Goal: Information Seeking & Learning: Learn about a topic

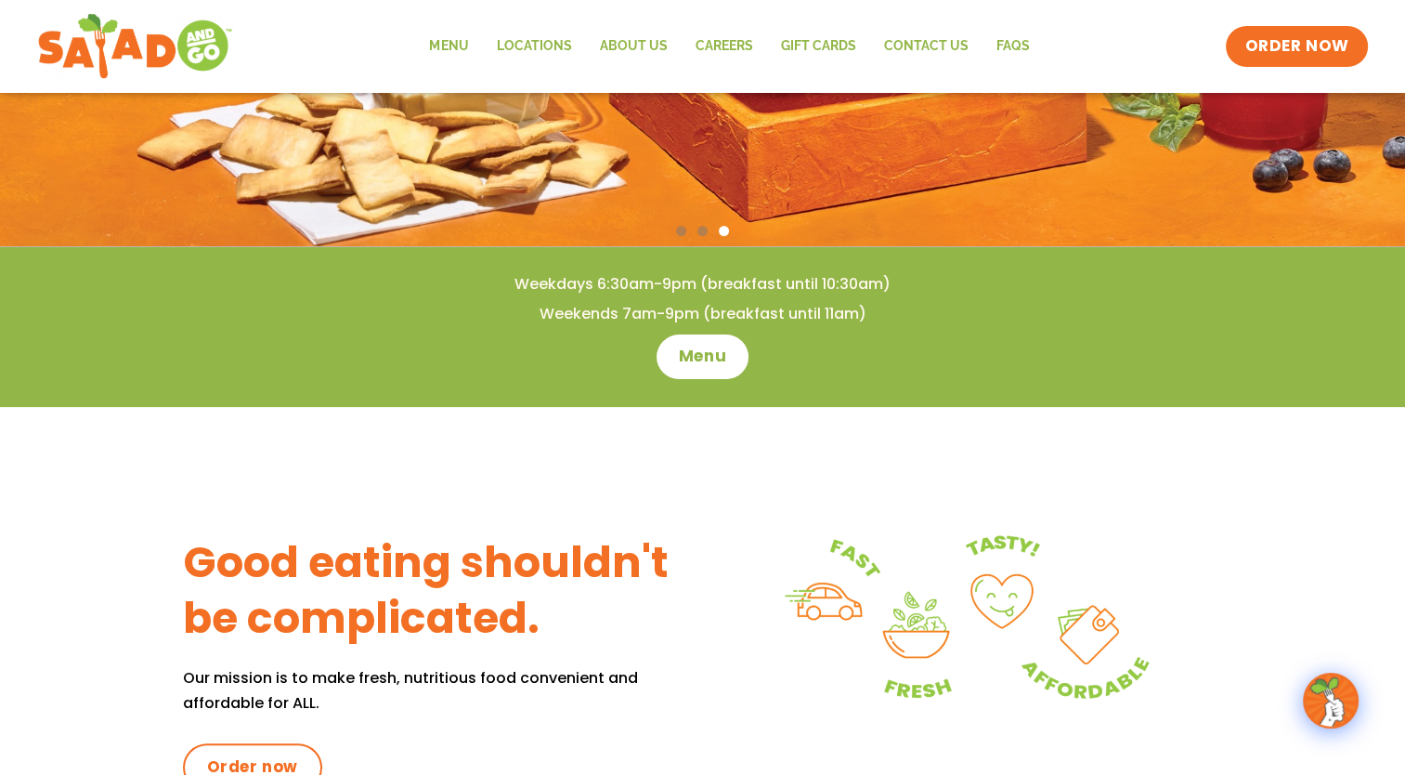
scroll to position [650, 0]
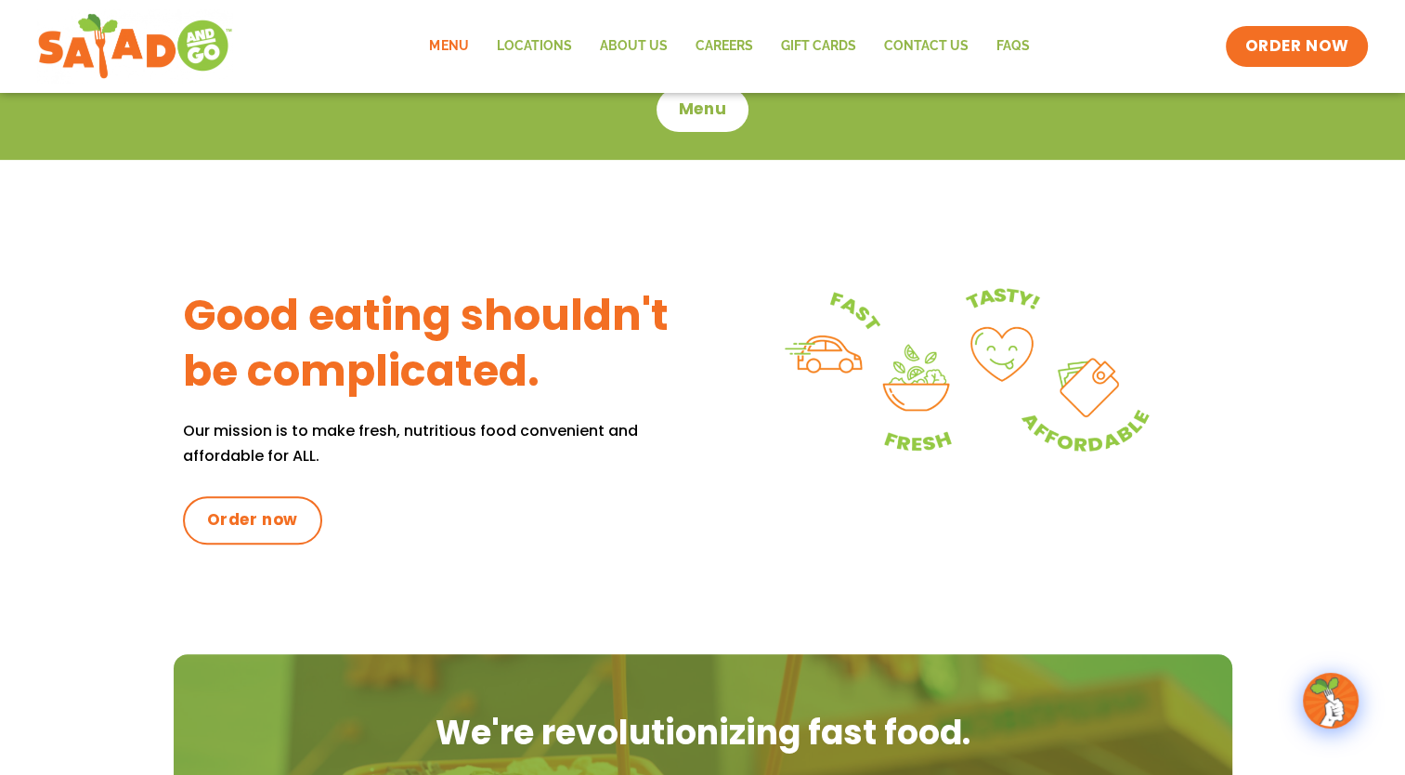
click at [453, 42] on link "Menu" at bounding box center [448, 46] width 67 height 43
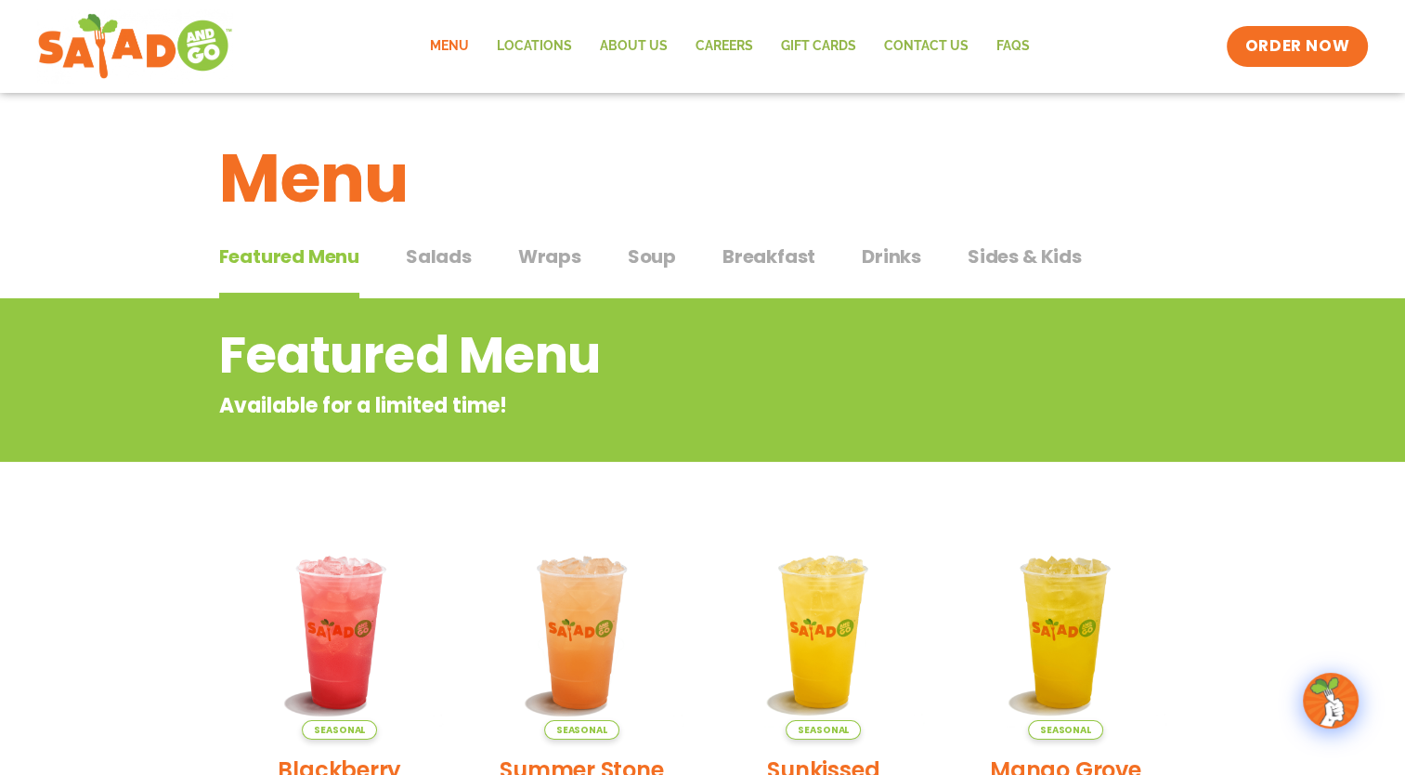
click at [438, 251] on span "Salads" at bounding box center [439, 256] width 66 height 28
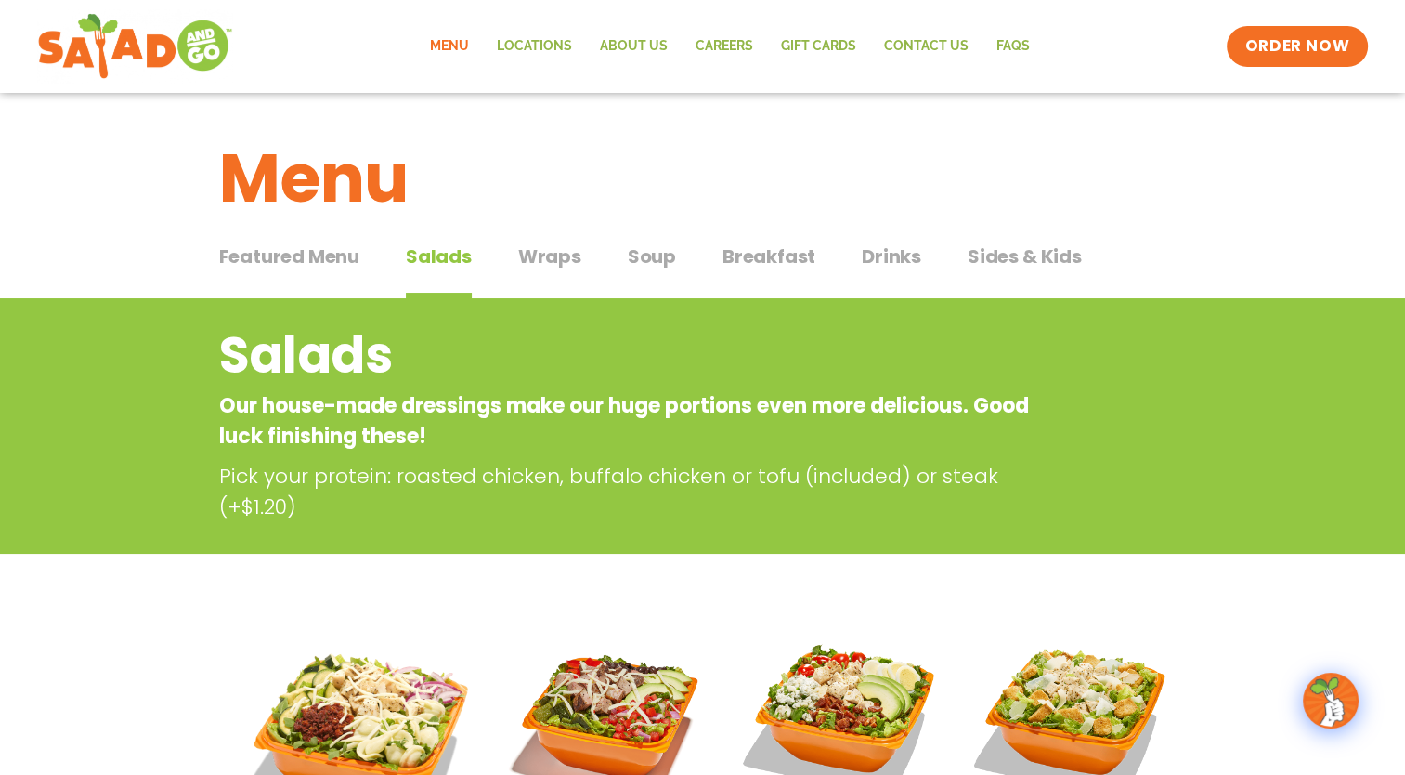
click at [550, 250] on span "Wraps" at bounding box center [549, 256] width 63 height 28
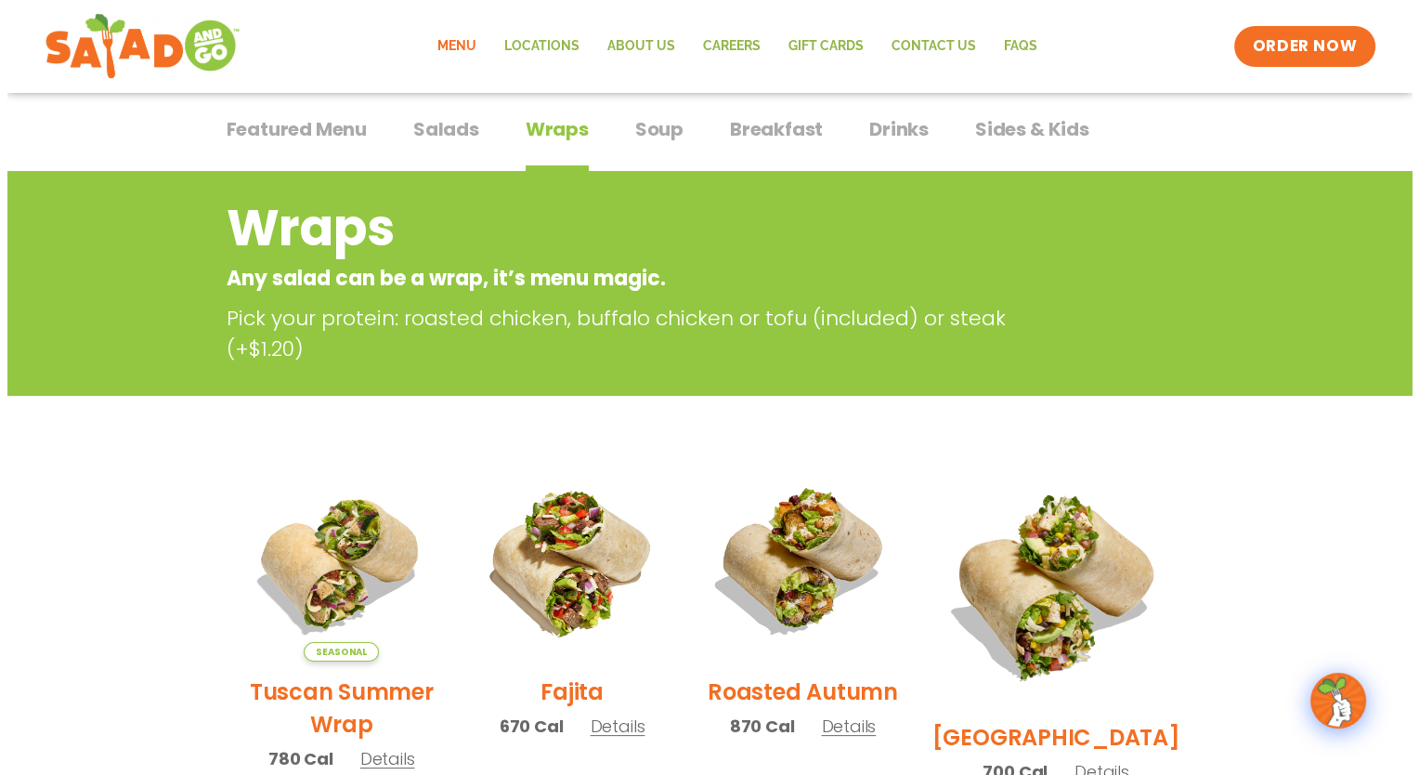
scroll to position [186, 0]
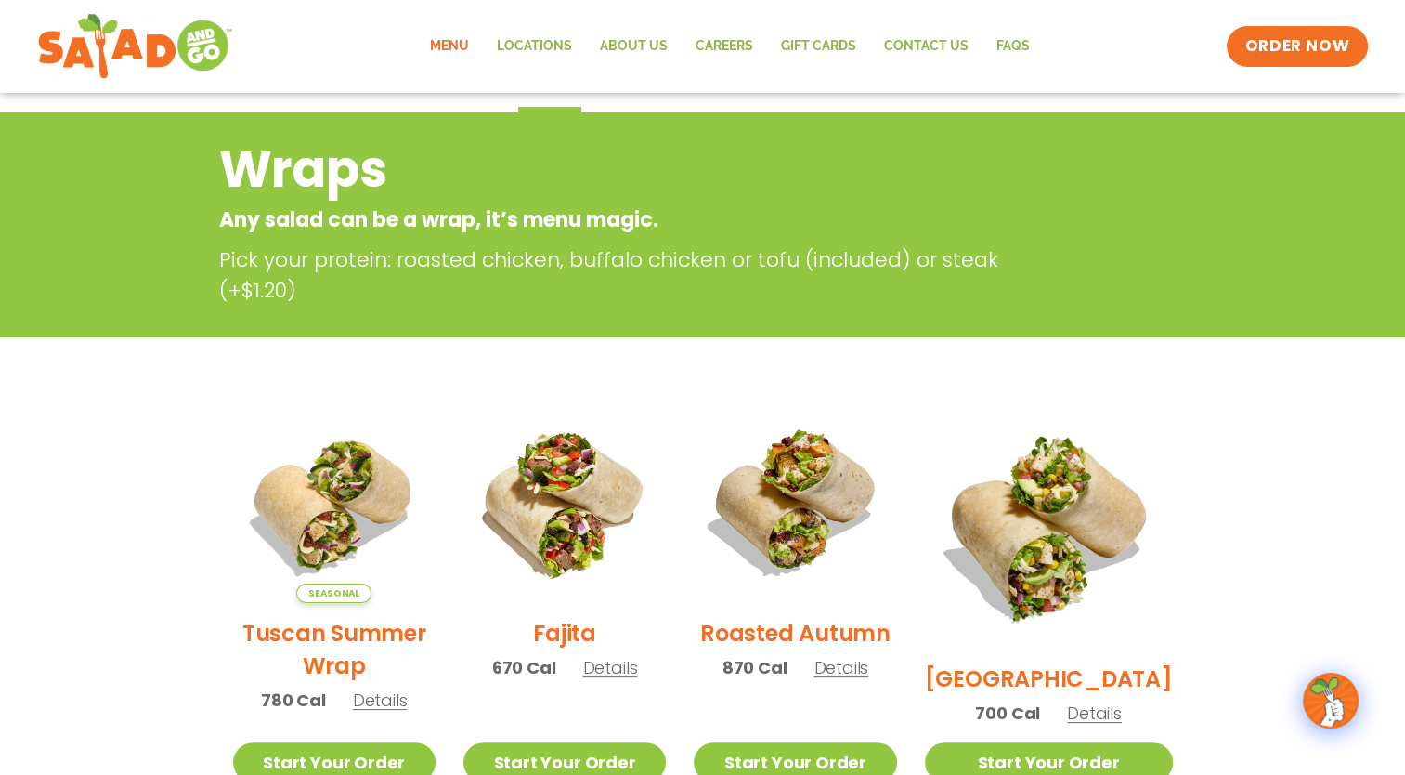
click at [1105, 701] on span "Details" at bounding box center [1094, 712] width 55 height 23
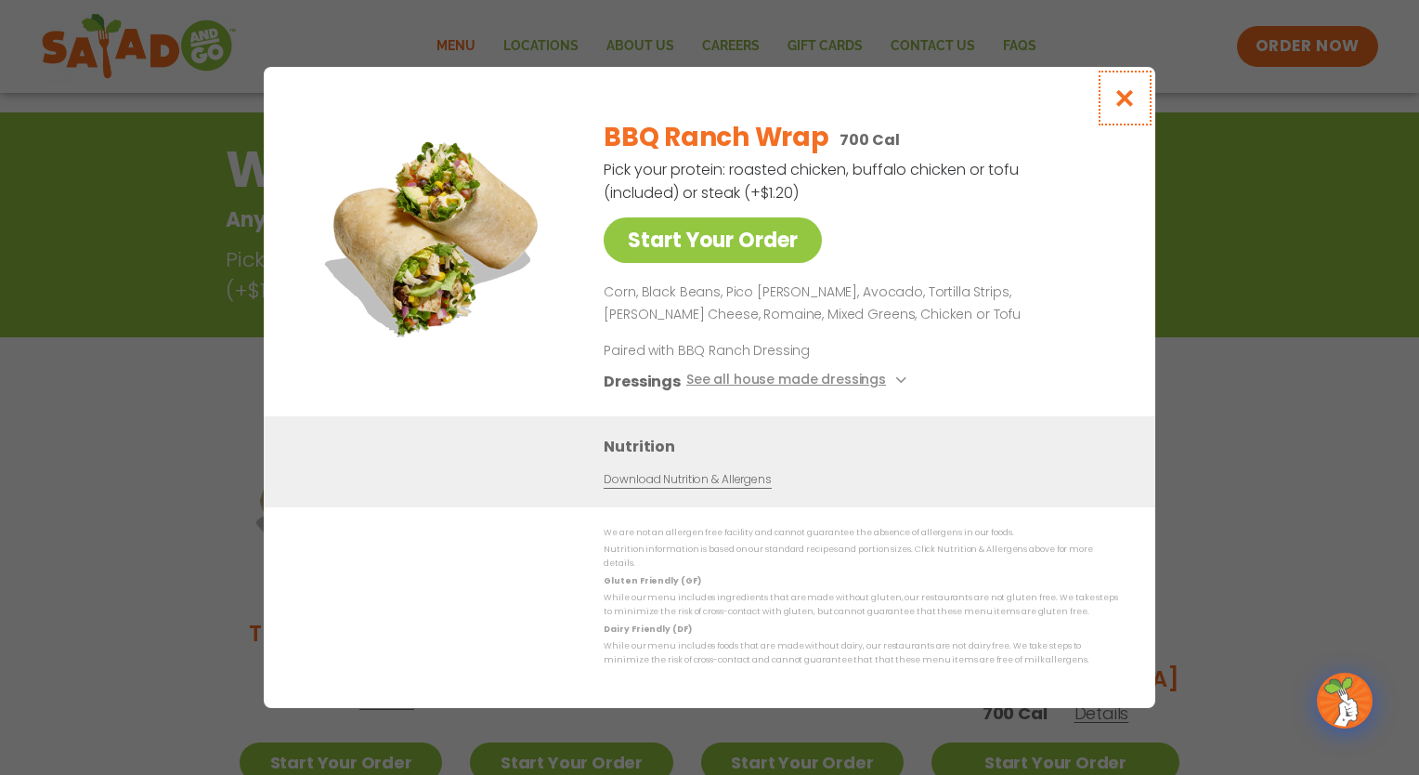
click at [1122, 98] on icon "Close modal" at bounding box center [1125, 98] width 23 height 20
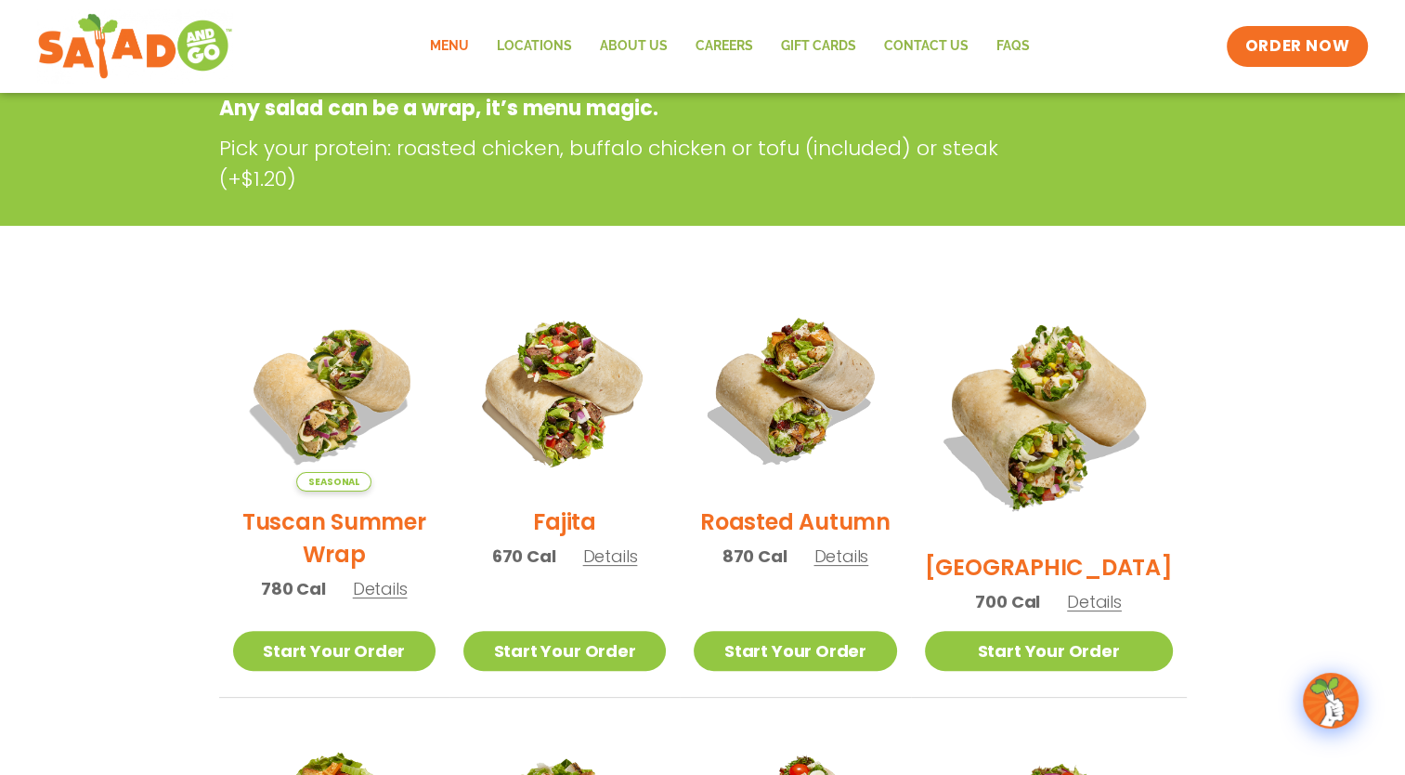
scroll to position [0, 0]
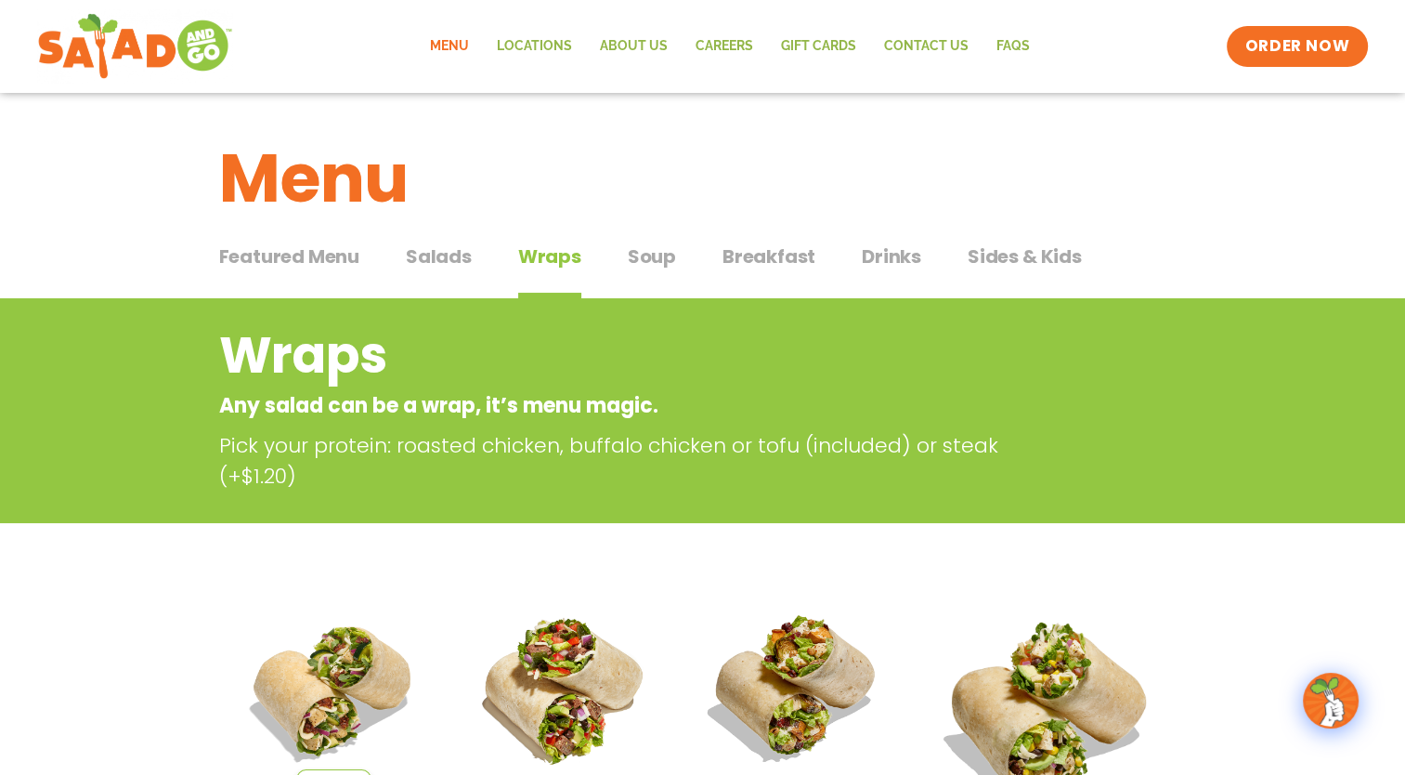
click at [877, 253] on span "Drinks" at bounding box center [891, 256] width 59 height 28
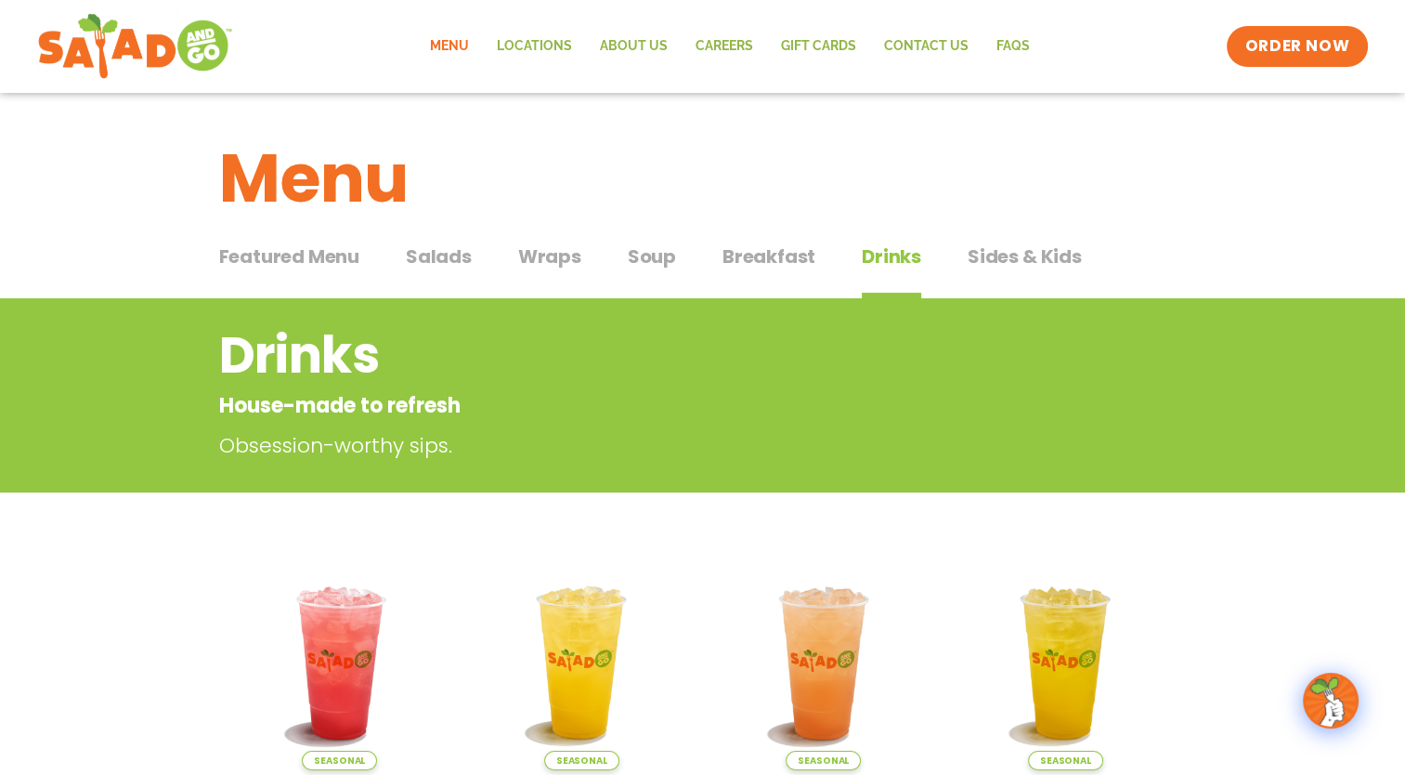
click at [760, 252] on span "Breakfast" at bounding box center [769, 256] width 93 height 28
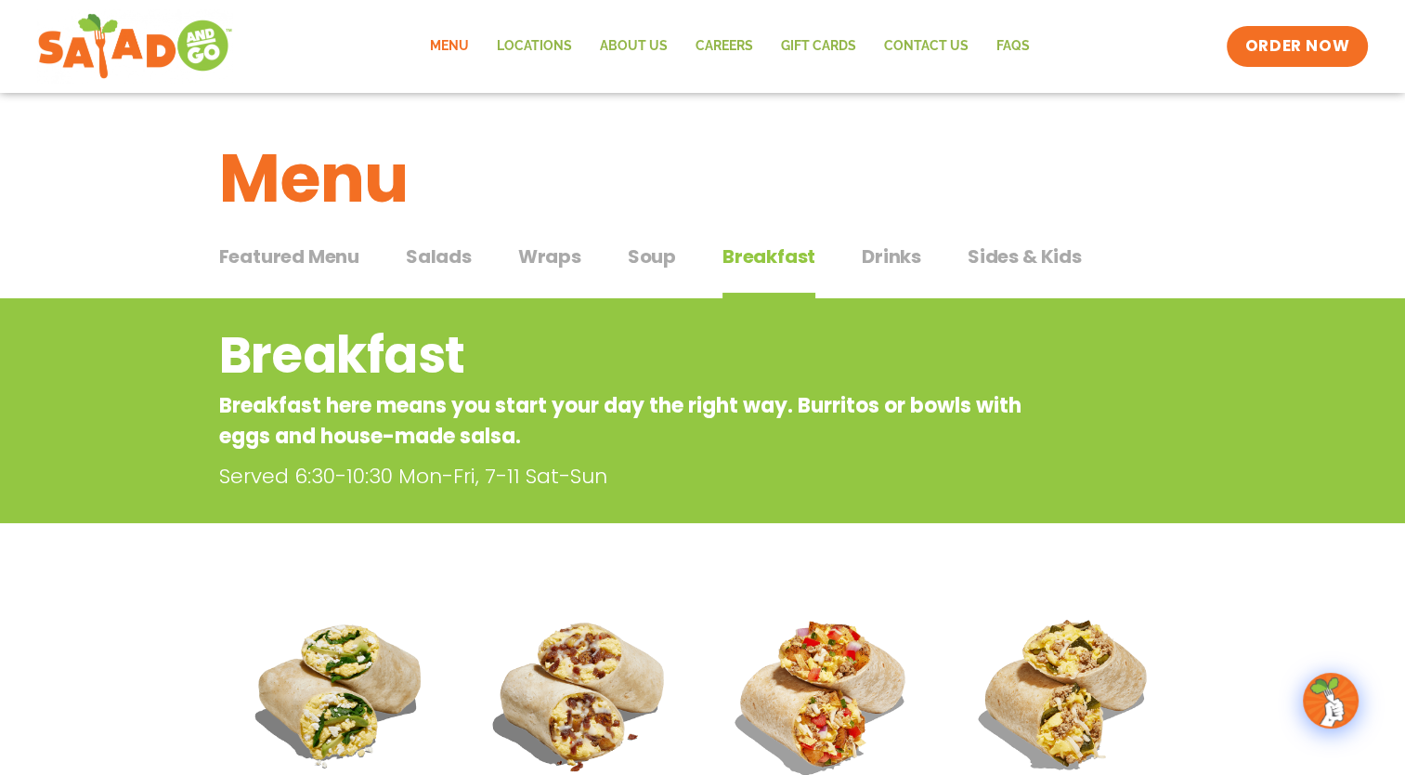
click at [643, 255] on span "Soup" at bounding box center [652, 256] width 48 height 28
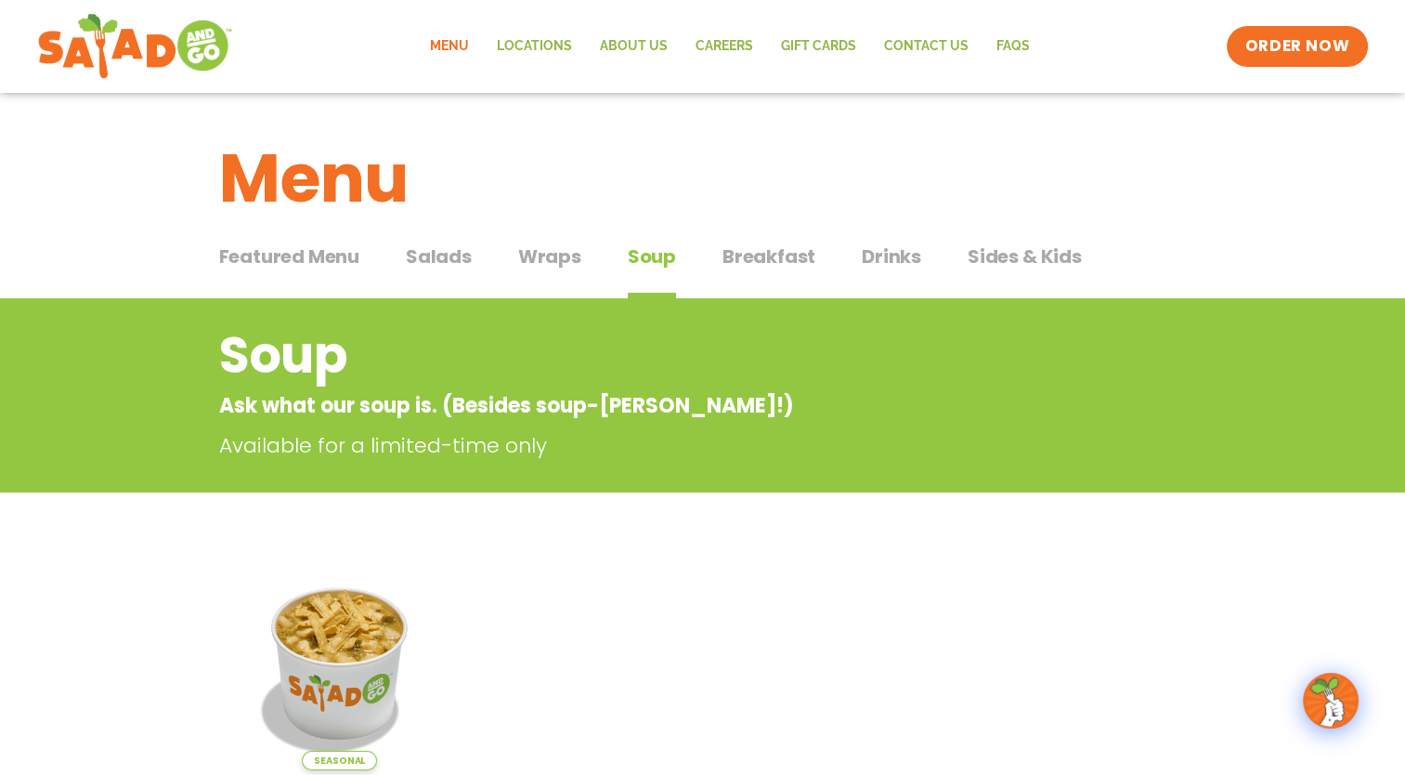
click at [442, 258] on span "Salads" at bounding box center [439, 256] width 66 height 28
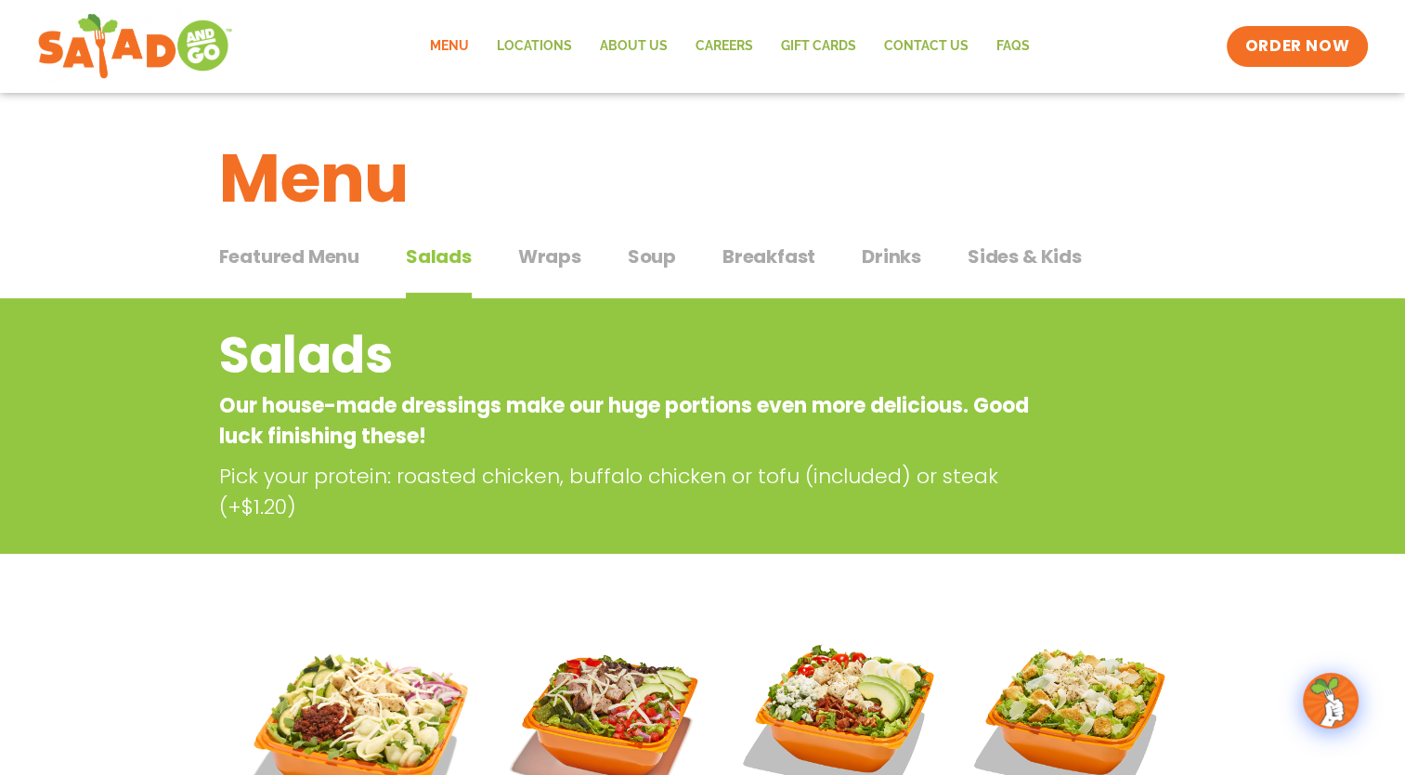
click at [750, 251] on span "Breakfast" at bounding box center [769, 256] width 93 height 28
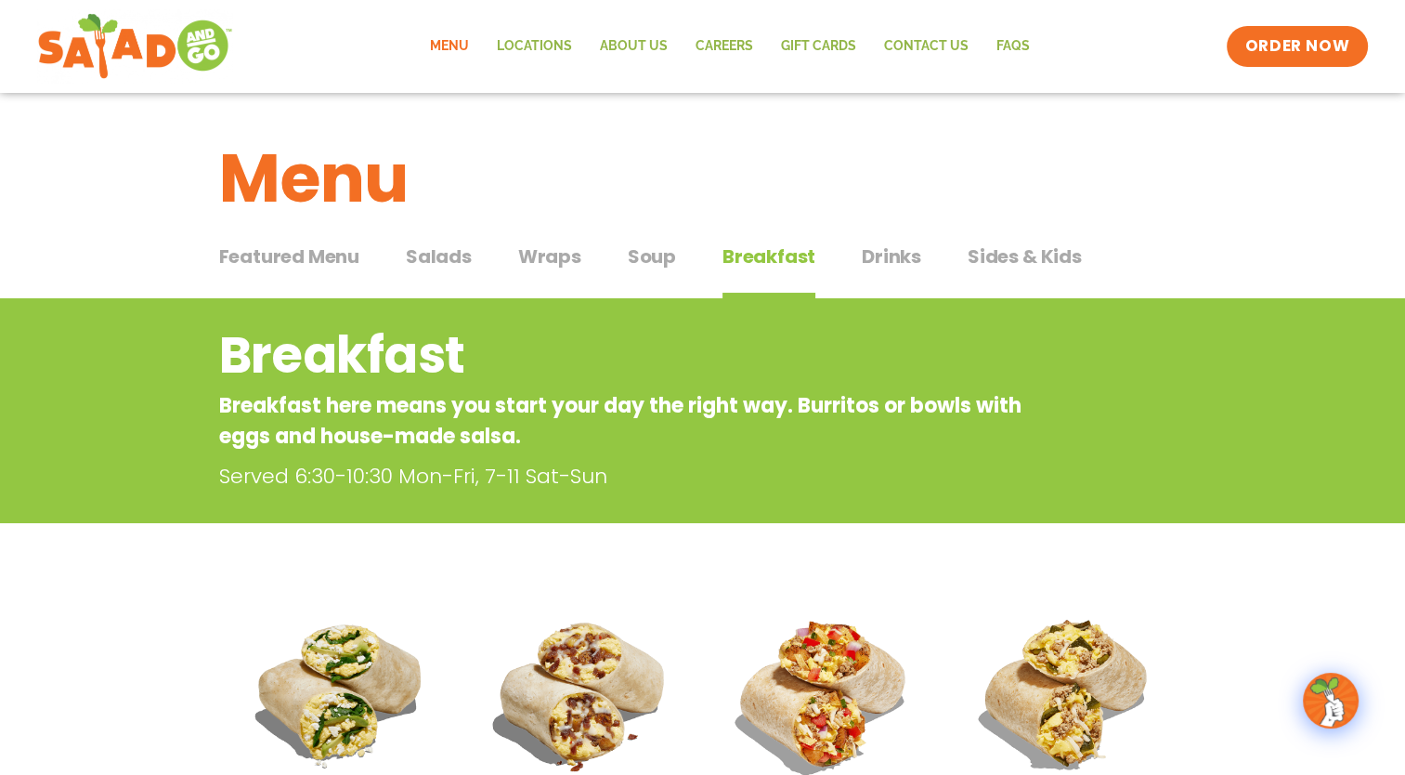
click at [322, 257] on span "Featured Menu" at bounding box center [289, 256] width 140 height 28
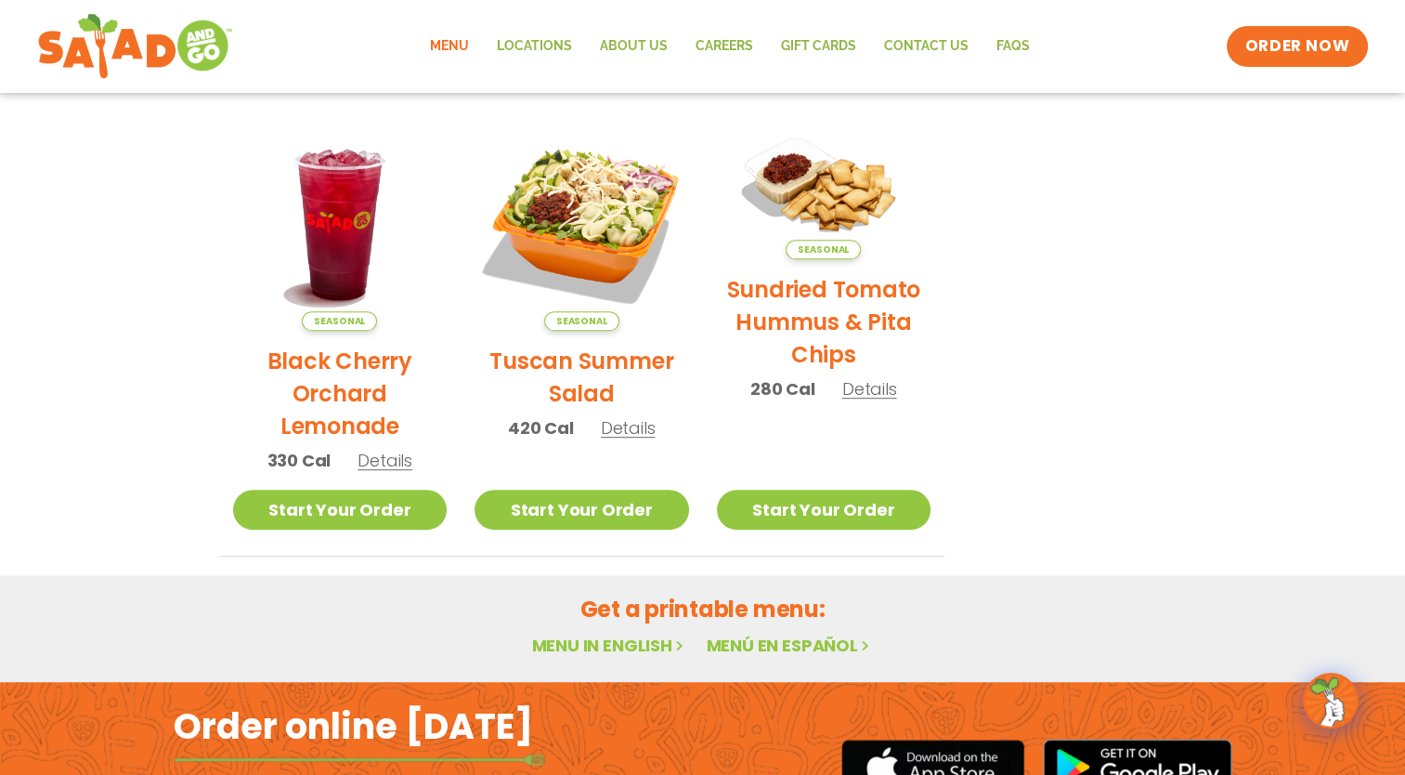
scroll to position [743, 0]
